Goal: Find specific page/section: Find specific page/section

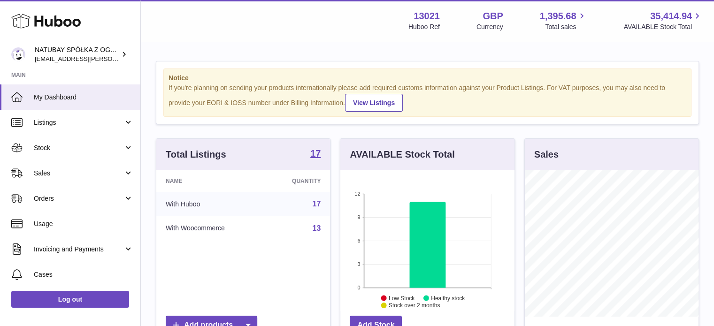
scroll to position [146, 174]
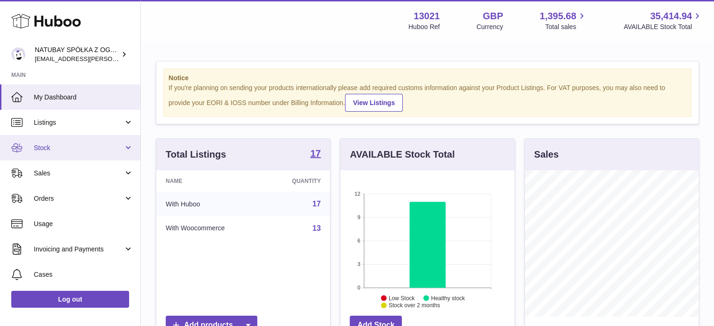
click at [61, 152] on span "Stock" at bounding box center [79, 148] width 90 height 9
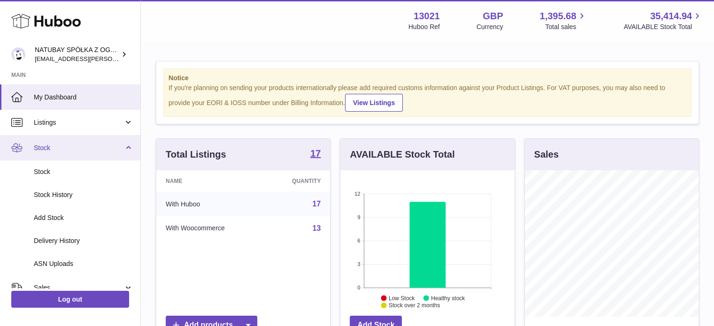
click at [62, 147] on span "Stock" at bounding box center [79, 148] width 90 height 9
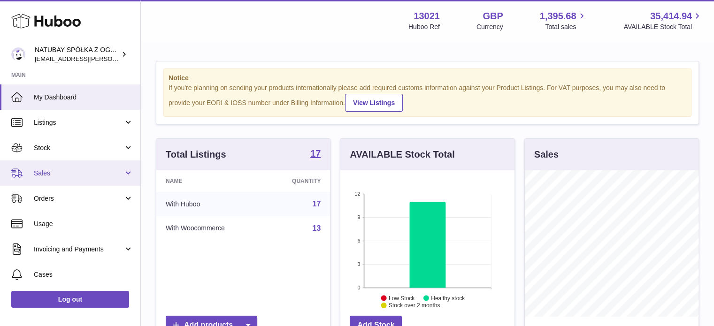
click at [59, 173] on span "Sales" at bounding box center [79, 173] width 90 height 9
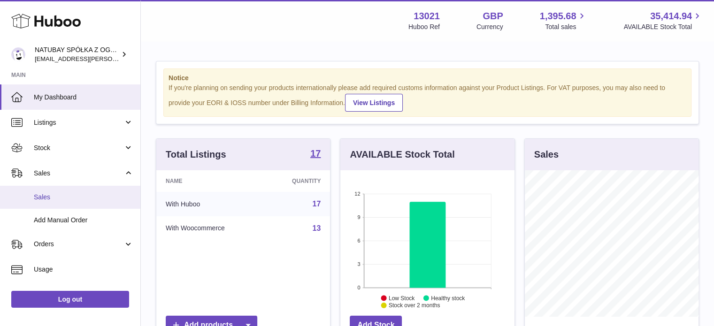
click at [56, 189] on link "Sales" at bounding box center [70, 197] width 140 height 23
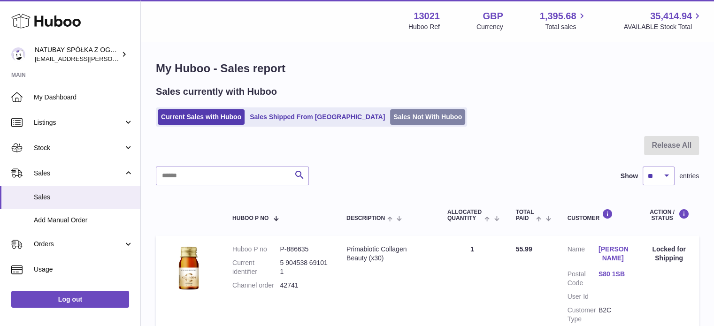
click at [390, 114] on link "Sales Not With Huboo" at bounding box center [427, 116] width 75 height 15
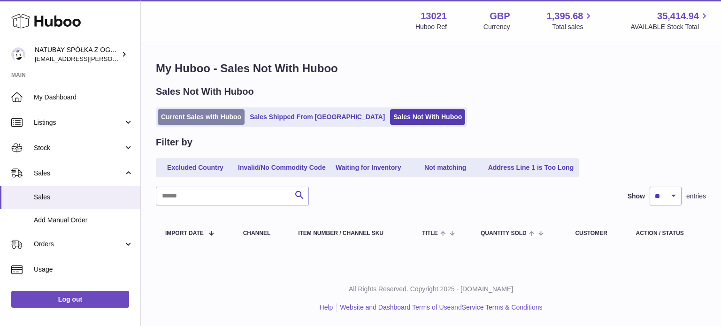
click at [185, 114] on link "Current Sales with Huboo" at bounding box center [201, 116] width 87 height 15
